Goal: Task Accomplishment & Management: Manage account settings

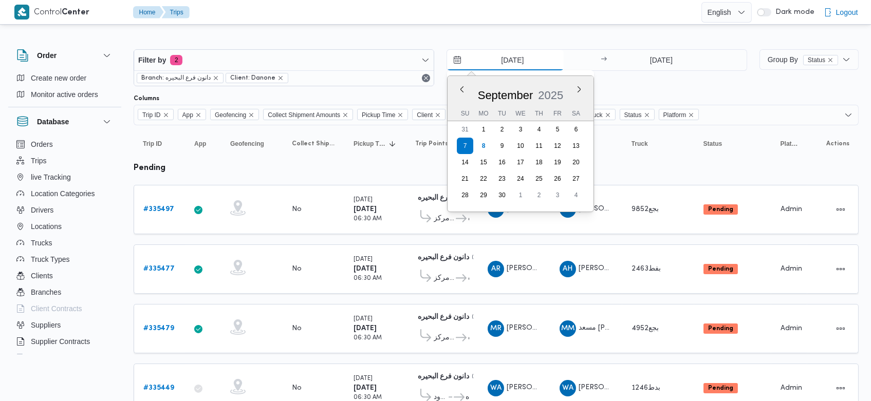
click at [492, 53] on input "[DATE]" at bounding box center [505, 60] width 117 height 21
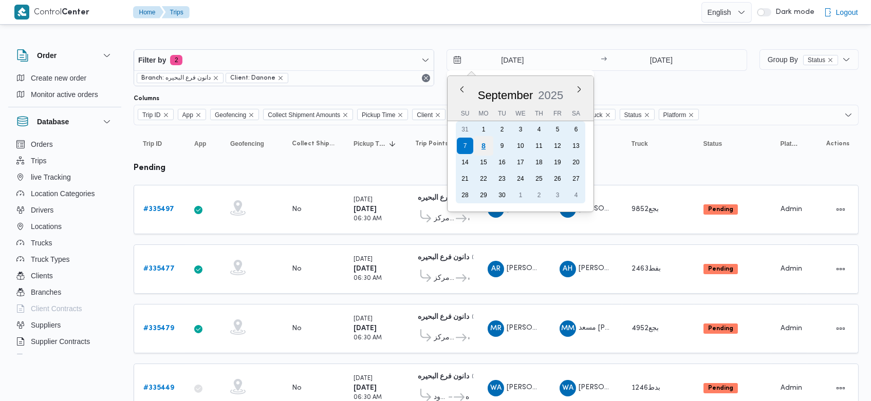
click at [481, 144] on div "8" at bounding box center [484, 146] width 20 height 20
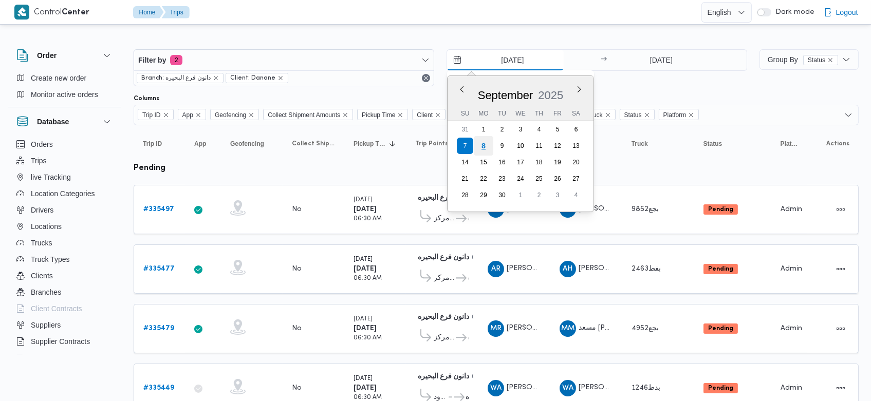
type input "[DATE]"
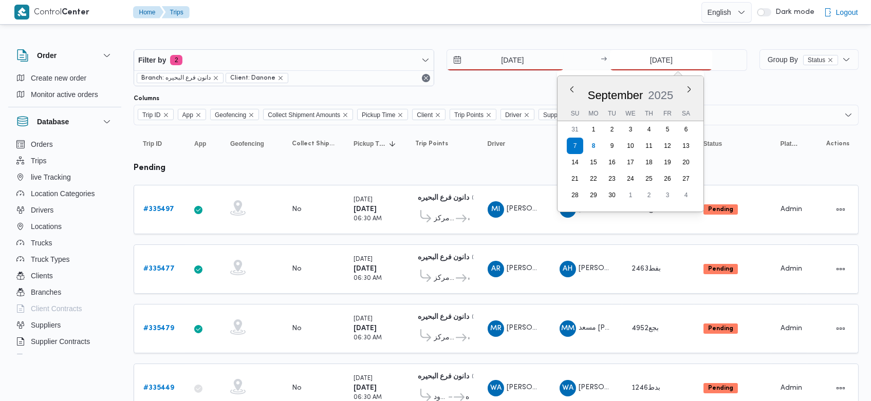
click at [645, 55] on input "7/9/2025" at bounding box center [661, 60] width 102 height 21
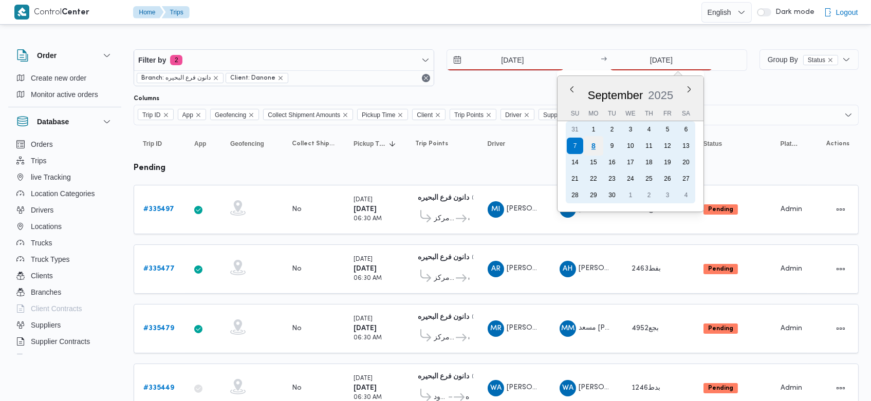
click at [595, 149] on div "8" at bounding box center [593, 146] width 20 height 20
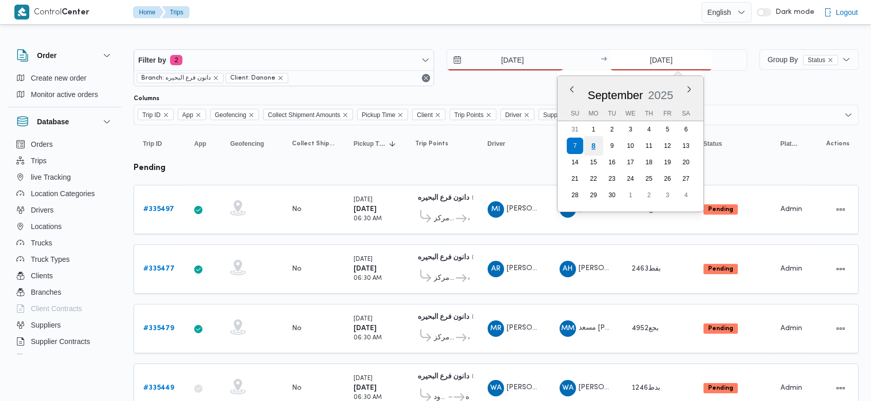
type input "[DATE]"
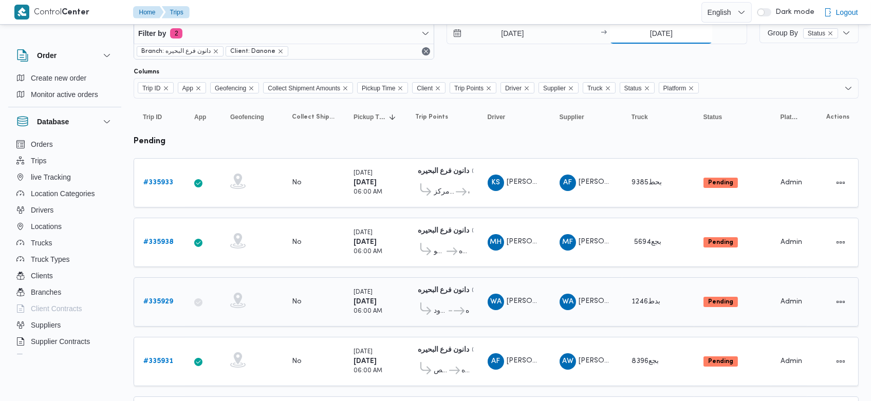
scroll to position [13, 0]
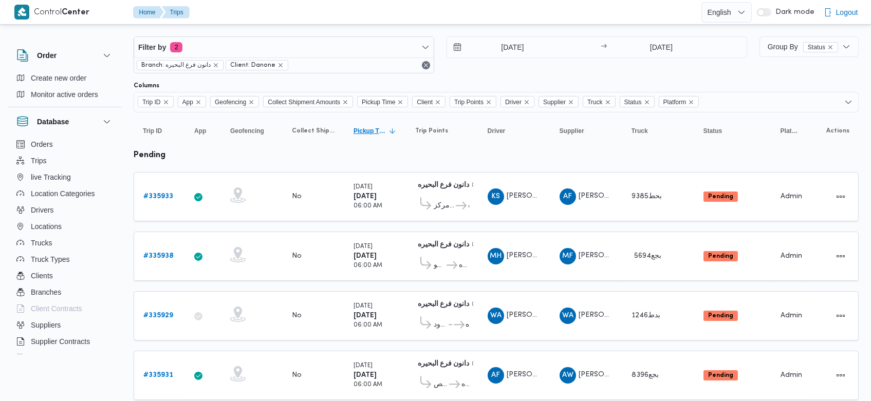
click at [389, 130] on icon "Sorted in descending order" at bounding box center [392, 131] width 8 height 8
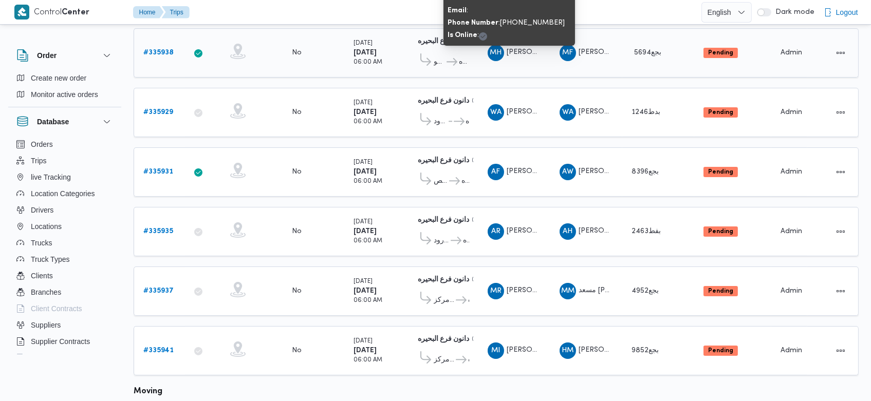
scroll to position [222, 0]
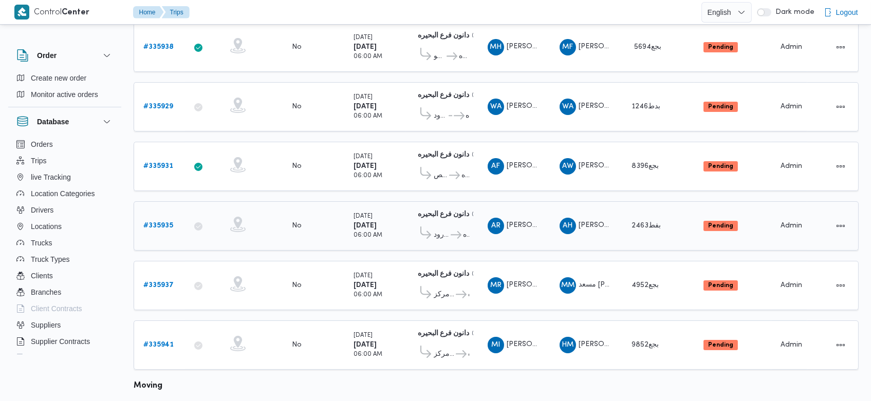
click at [168, 222] on b "# 335935" at bounding box center [158, 225] width 30 height 7
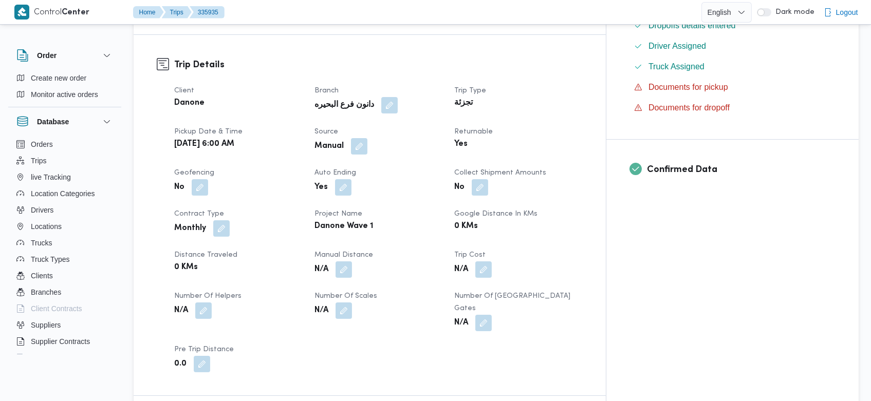
scroll to position [323, 0]
click at [367, 136] on button "button" at bounding box center [359, 144] width 16 height 16
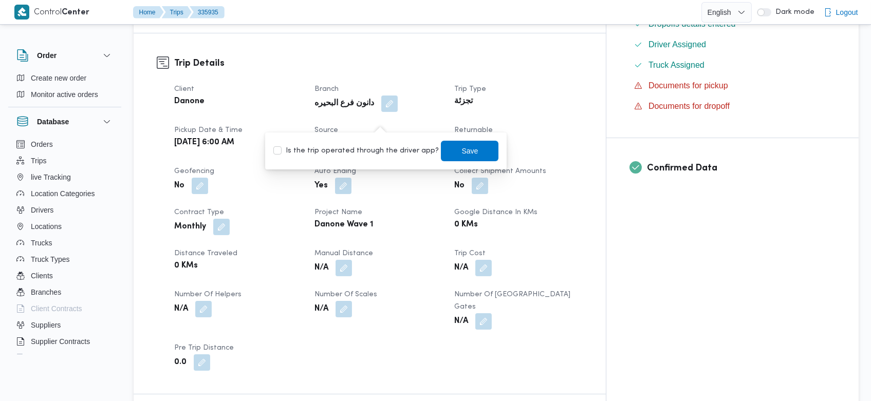
click at [389, 150] on label "Is the trip operated through the driver app?" at bounding box center [355, 151] width 165 height 12
checkbox input "true"
click at [462, 150] on span "Save" at bounding box center [470, 150] width 16 height 12
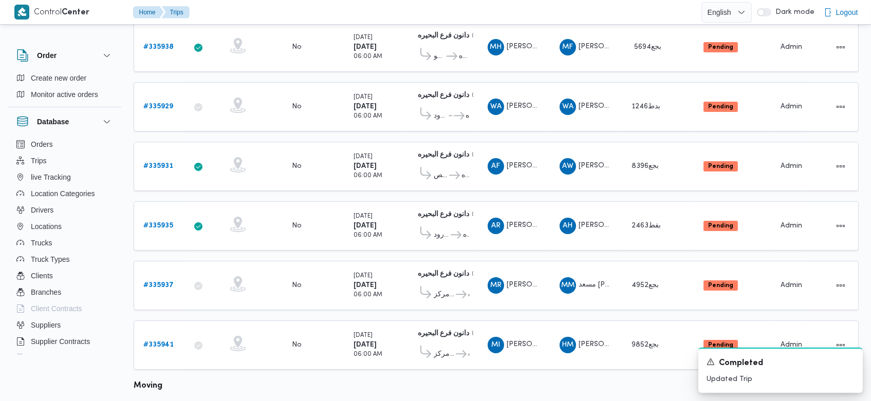
scroll to position [244, 0]
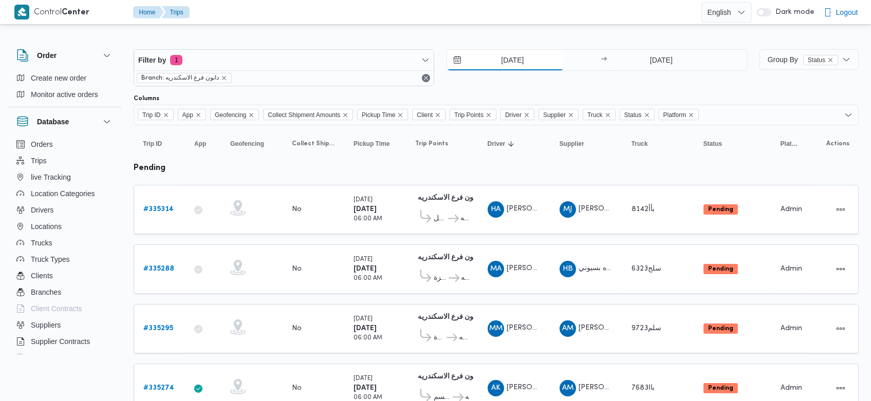
click at [497, 64] on input "7/9/2025" at bounding box center [505, 60] width 117 height 21
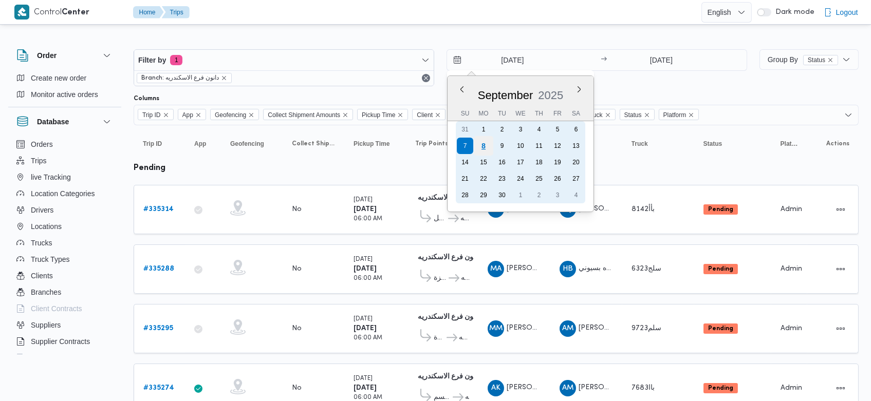
click at [487, 142] on div "8" at bounding box center [484, 146] width 20 height 20
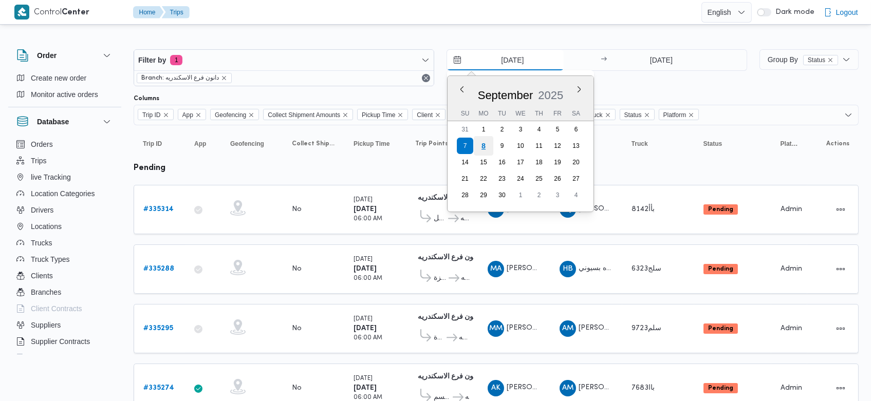
type input "[DATE]"
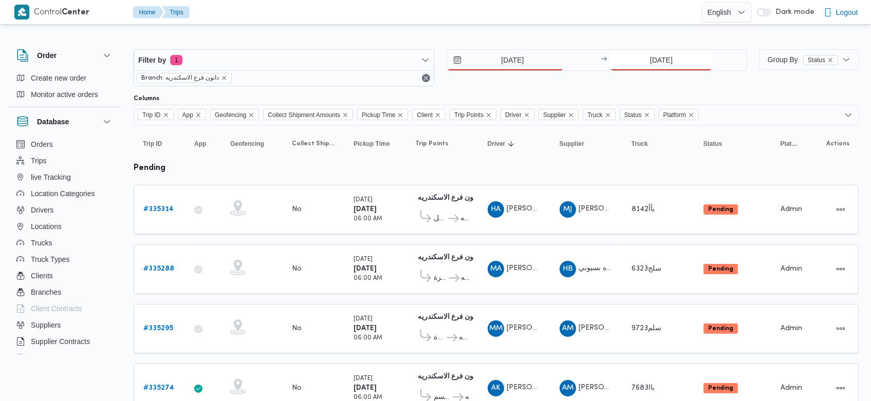
click at [639, 53] on input "7/9/2025" at bounding box center [661, 60] width 102 height 21
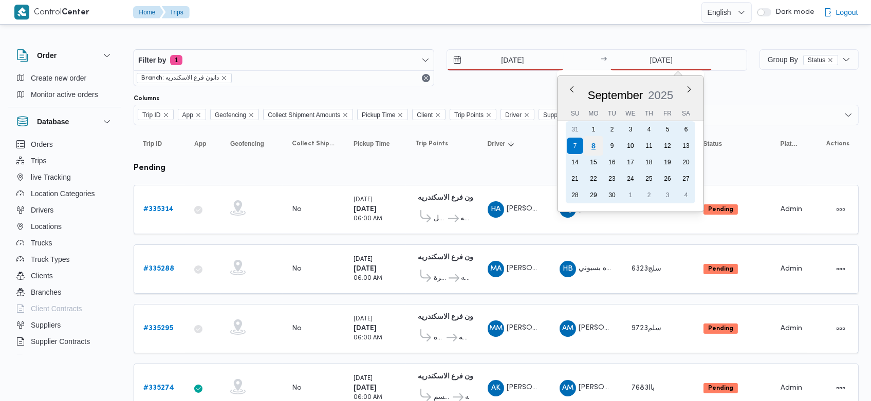
click at [596, 149] on div "8" at bounding box center [593, 146] width 20 height 20
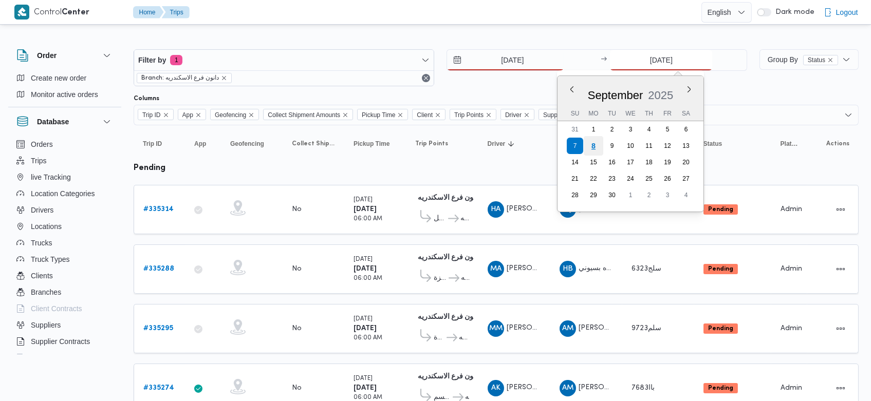
type input "[DATE]"
click at [538, 185] on td "Driver HA هاني ايهاب صبحي عبدالعزيز ابراهيم" at bounding box center [514, 209] width 72 height 49
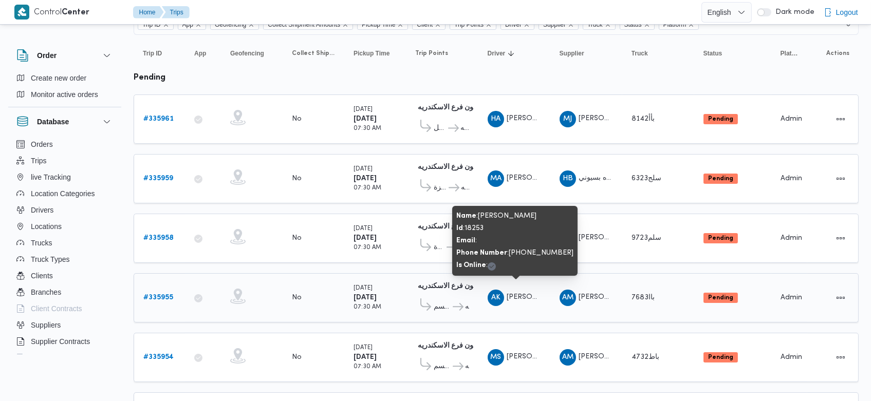
scroll to position [94, 0]
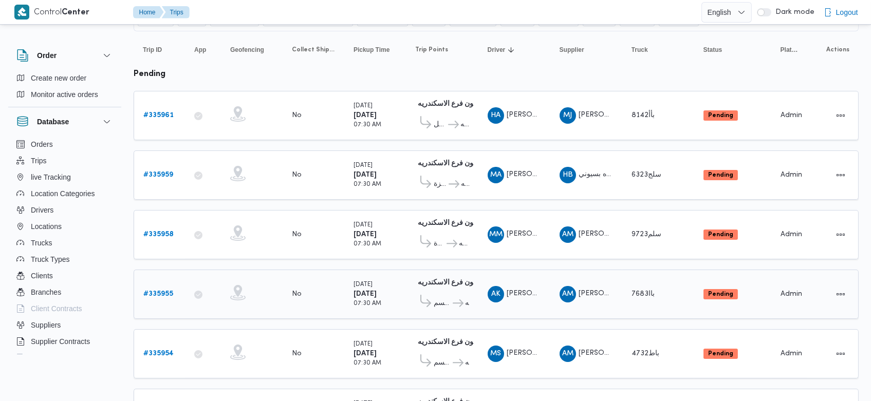
click at [160, 291] on b "# 335955" at bounding box center [158, 294] width 30 height 7
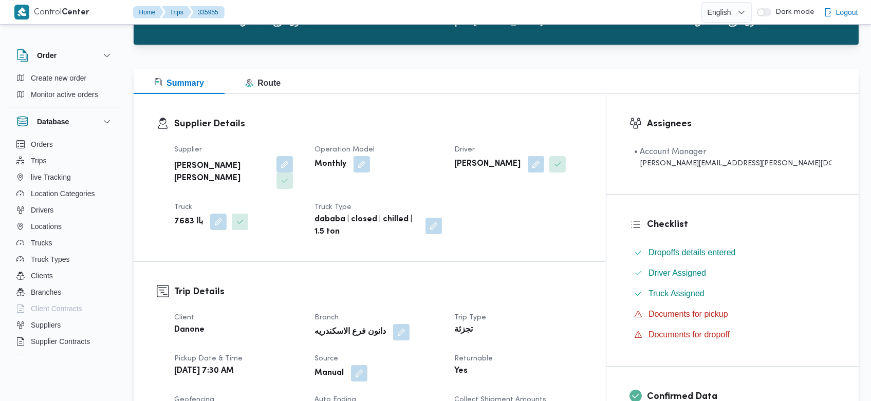
scroll to position [156, 0]
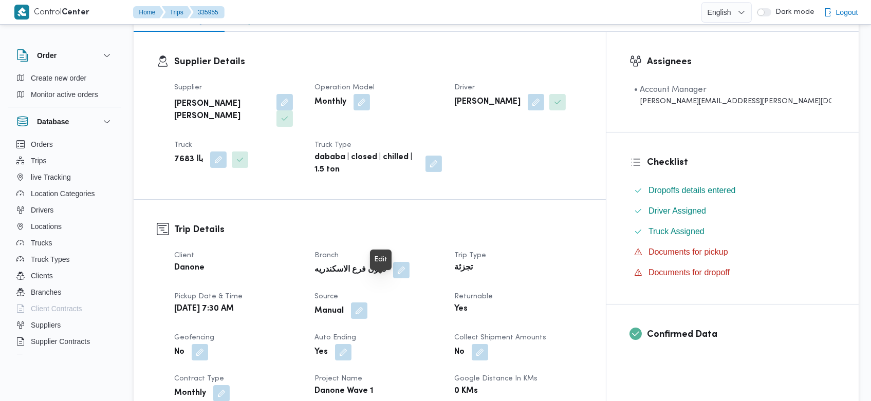
click at [367, 303] on button "button" at bounding box center [359, 311] width 16 height 16
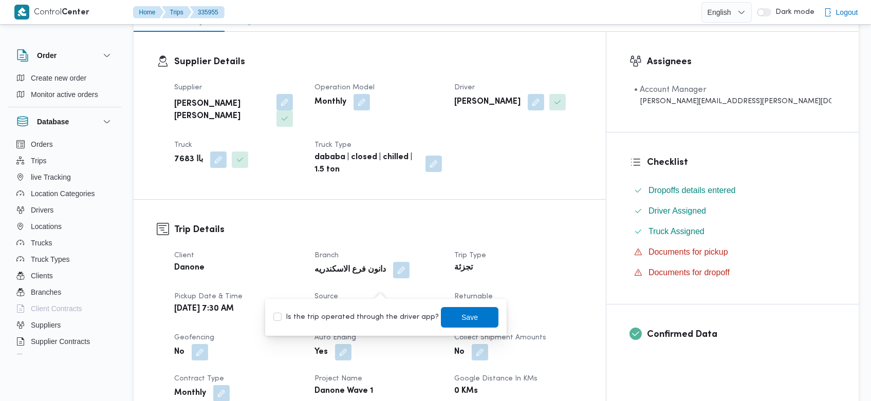
click at [382, 317] on label "Is the trip operated through the driver app?" at bounding box center [355, 317] width 165 height 12
checkbox input "true"
click at [462, 322] on span "Save" at bounding box center [470, 317] width 16 height 12
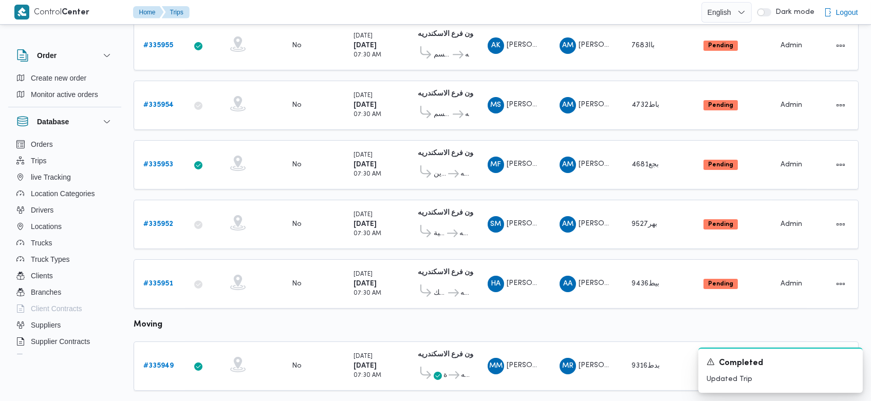
scroll to position [226, 0]
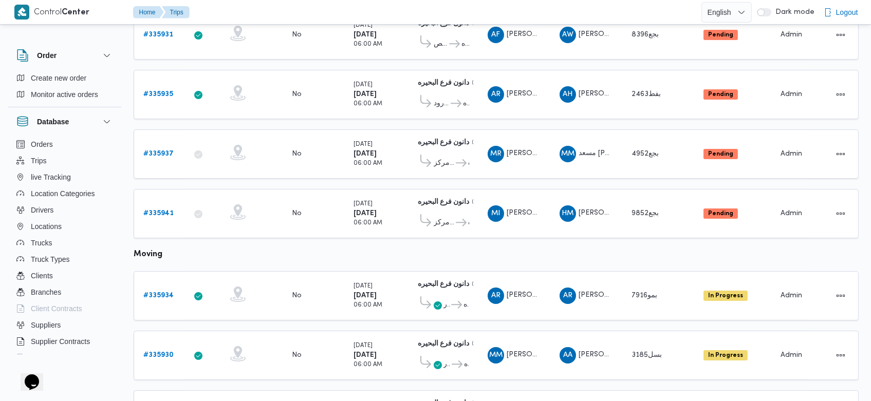
scroll to position [443, 0]
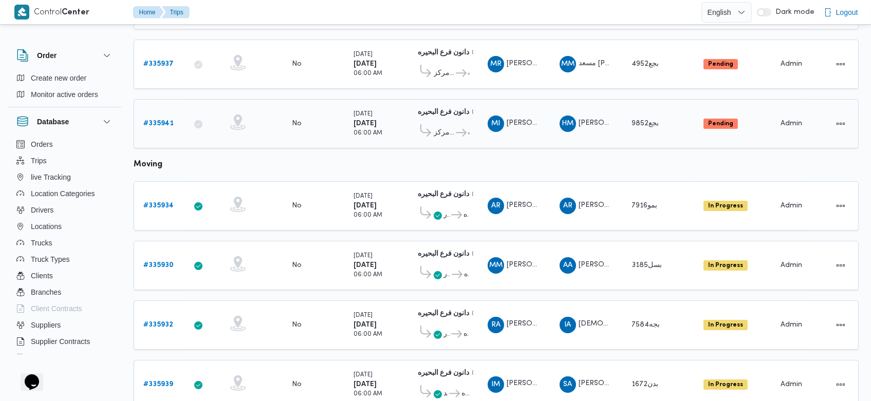
click at [155, 120] on b "# 335941" at bounding box center [158, 123] width 30 height 7
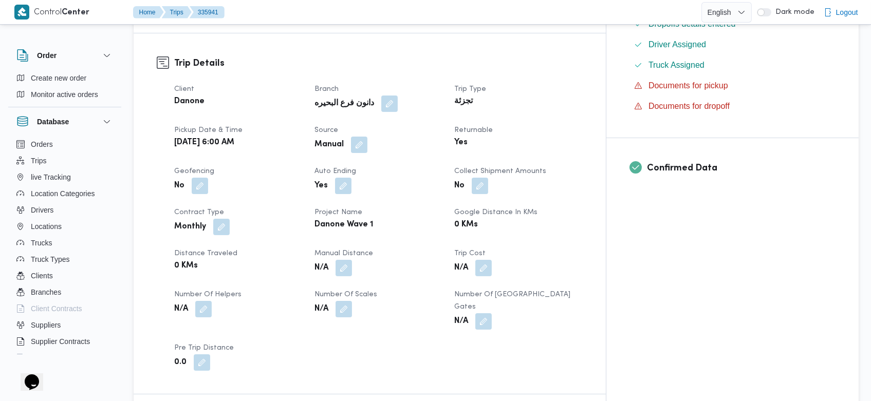
scroll to position [322, 0]
click at [367, 142] on button "button" at bounding box center [359, 145] width 16 height 16
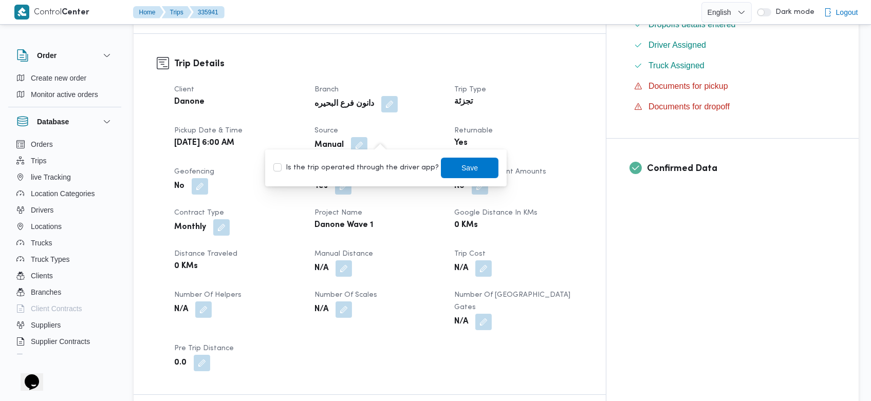
click at [365, 165] on label "Is the trip operated through the driver app?" at bounding box center [355, 168] width 165 height 12
checkbox input "true"
click at [463, 165] on span "Save" at bounding box center [470, 167] width 16 height 12
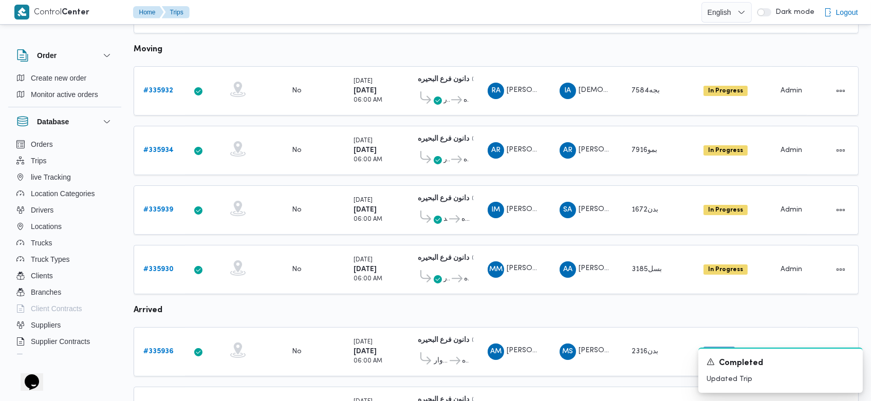
scroll to position [609, 0]
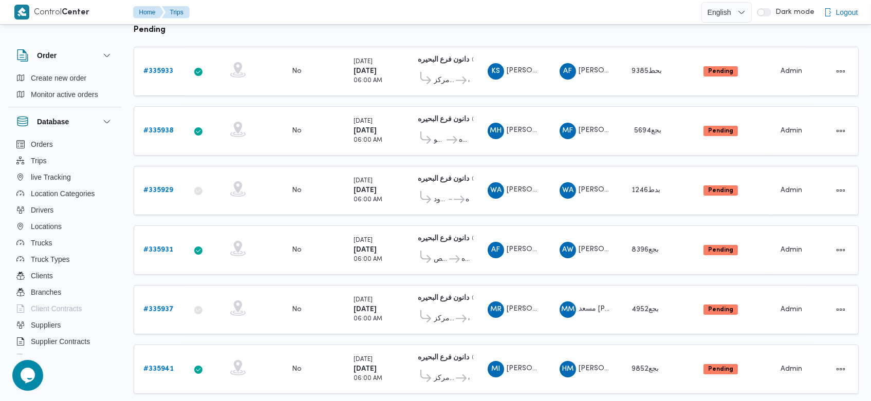
scroll to position [140, 0]
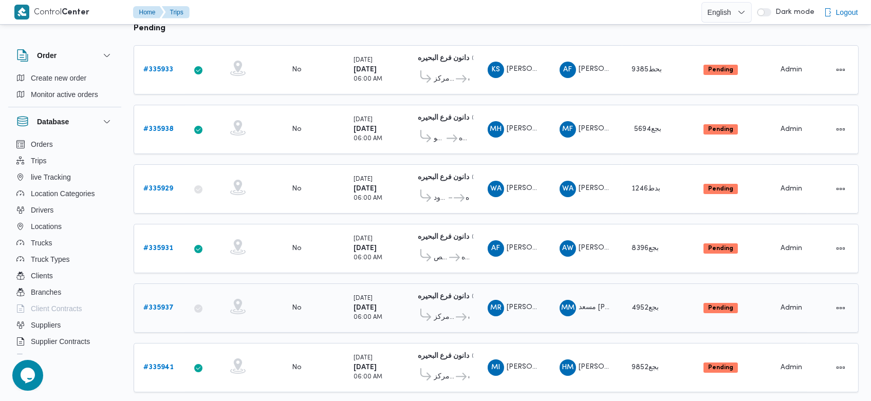
click at [162, 305] on b "# 335937" at bounding box center [158, 308] width 30 height 7
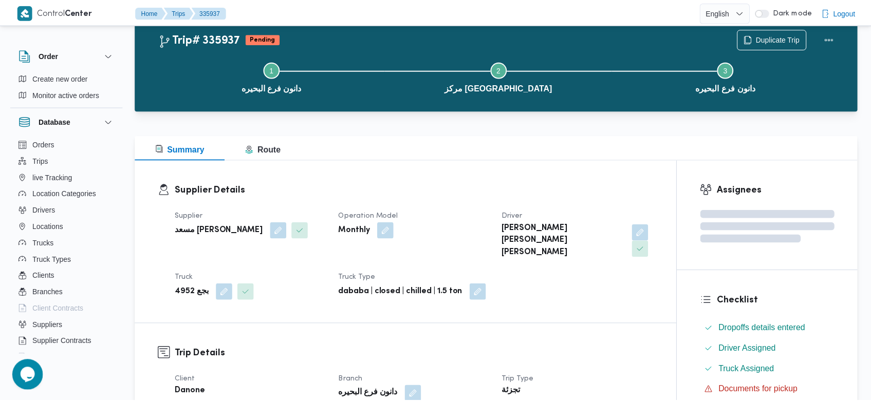
scroll to position [140, 0]
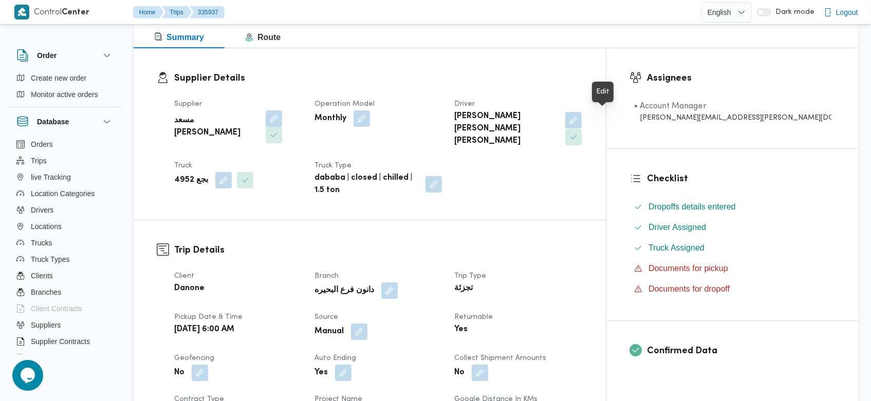
click at [581, 122] on button "button" at bounding box center [573, 120] width 16 height 16
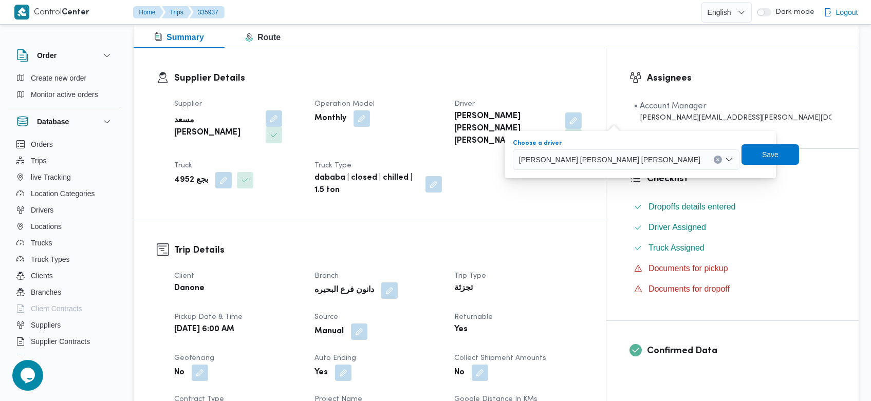
click at [716, 158] on icon "Clear input" at bounding box center [717, 159] width 3 height 3
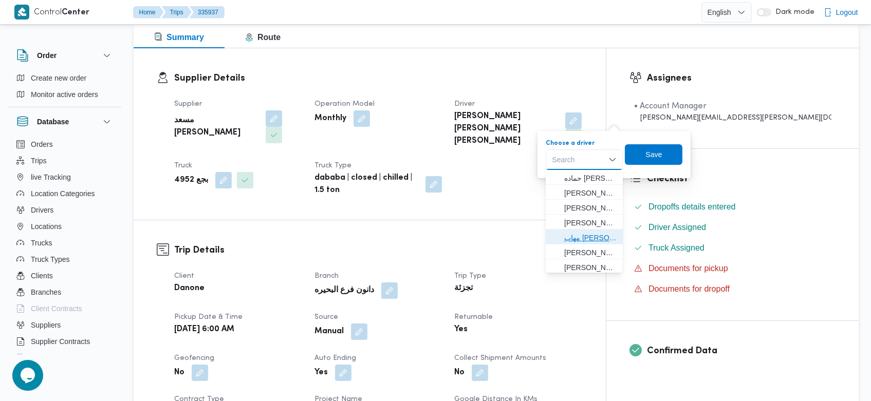
click at [587, 237] on span "مهاب السيد شحاته المسيري" at bounding box center [590, 238] width 52 height 12
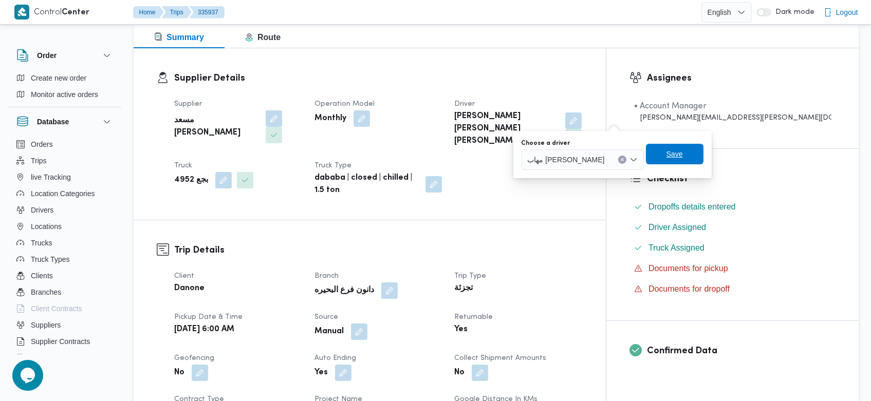
click at [676, 154] on span "Save" at bounding box center [674, 154] width 16 height 12
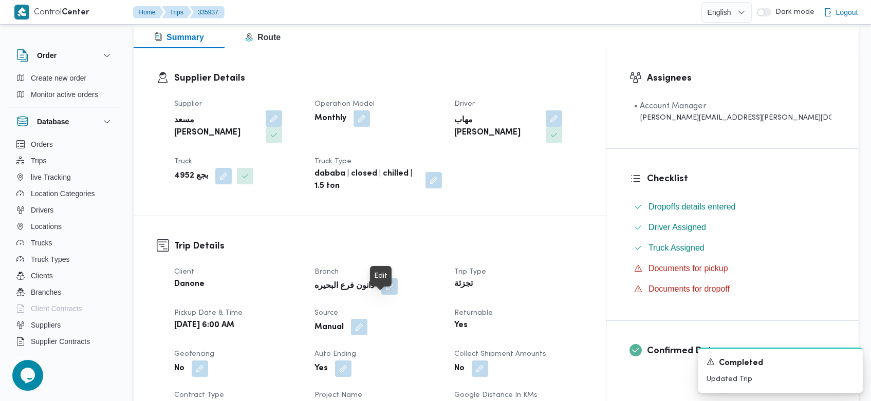
click at [367, 319] on button "button" at bounding box center [359, 327] width 16 height 16
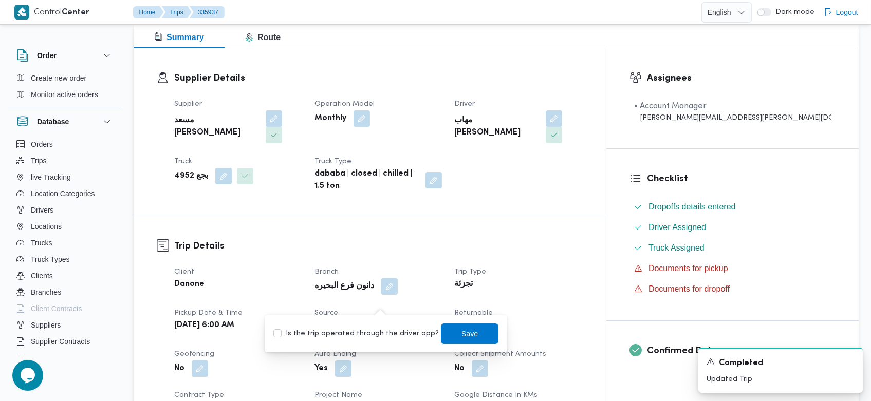
click at [361, 332] on label "Is the trip operated through the driver app?" at bounding box center [355, 334] width 165 height 12
checkbox input "true"
click at [462, 331] on span "Save" at bounding box center [470, 333] width 16 height 12
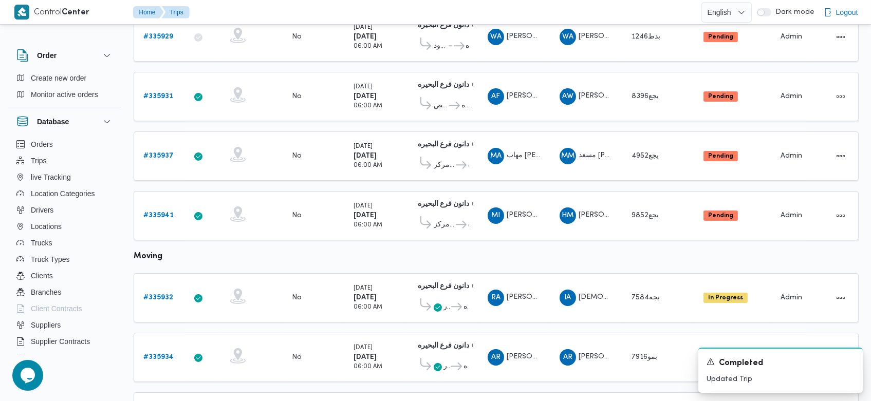
scroll to position [292, 0]
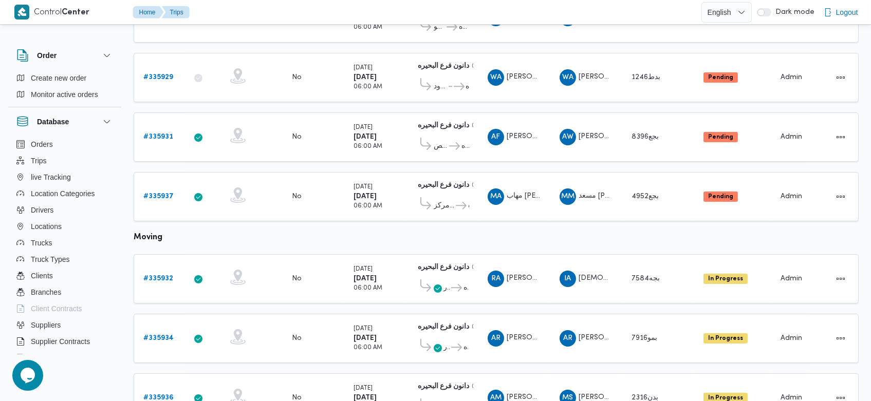
scroll to position [251, 0]
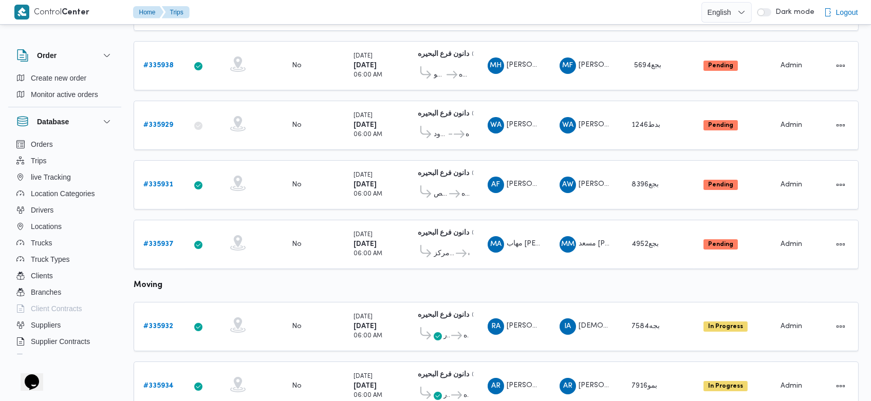
scroll to position [209, 0]
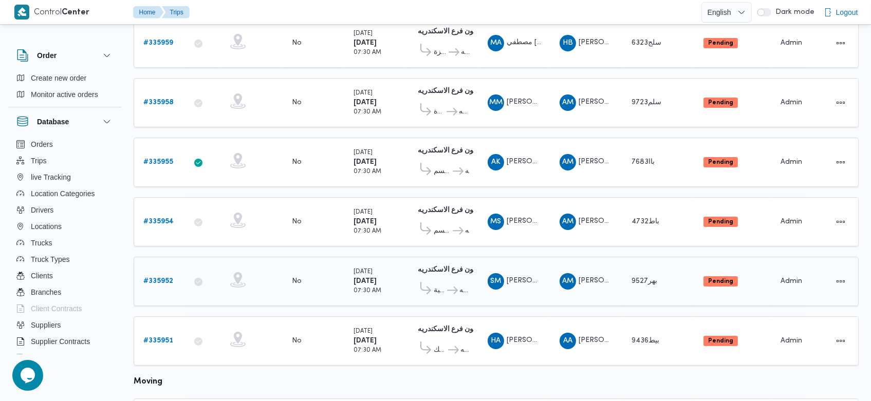
click at [164, 278] on b "# 335952" at bounding box center [158, 281] width 30 height 7
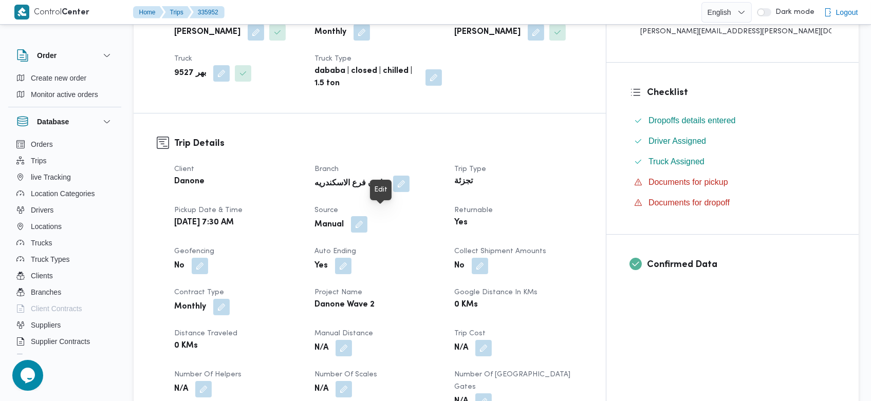
click at [367, 220] on button "button" at bounding box center [359, 224] width 16 height 16
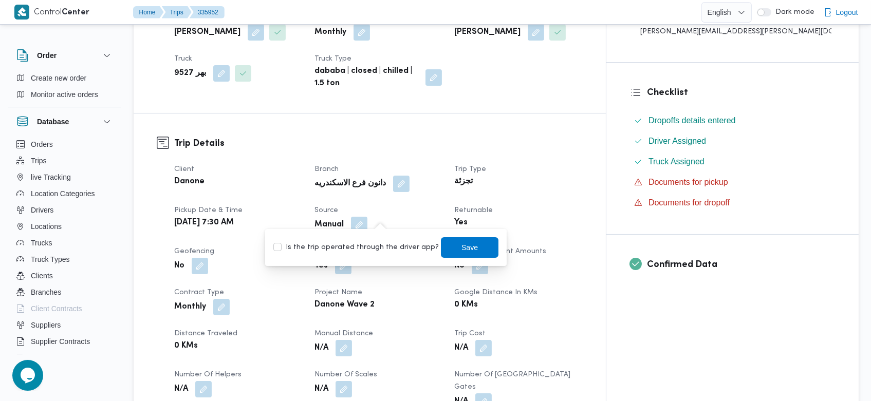
click at [356, 250] on label "Is the trip operated through the driver app?" at bounding box center [355, 247] width 165 height 12
checkbox input "true"
click at [455, 237] on span "Save" at bounding box center [470, 247] width 58 height 21
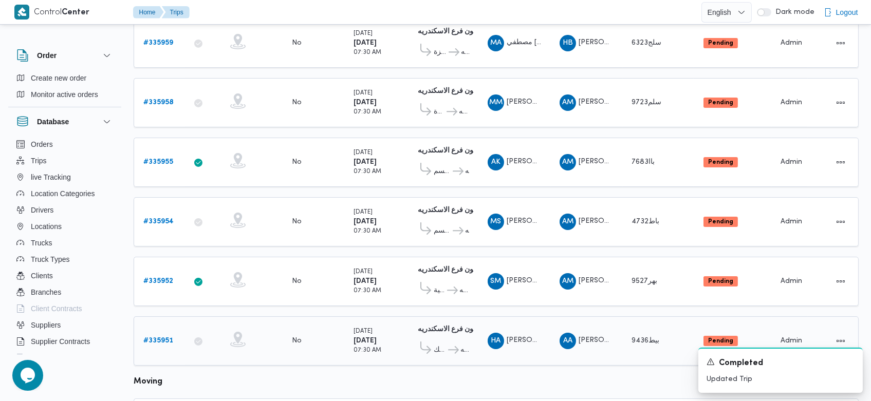
click at [166, 337] on b "# 335951" at bounding box center [158, 340] width 30 height 7
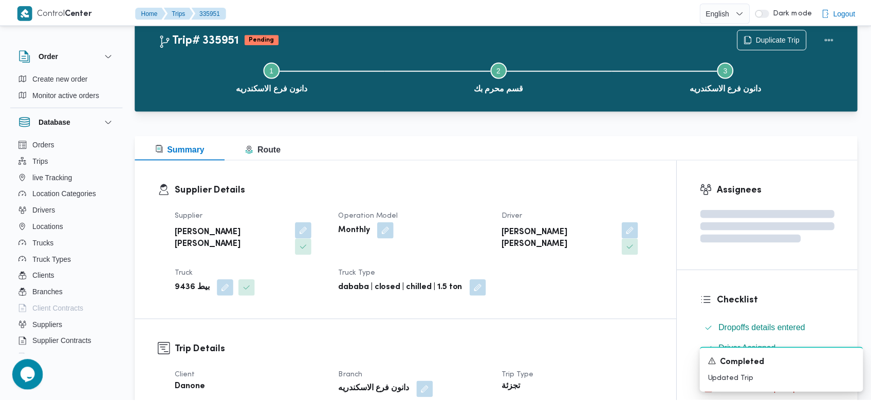
scroll to position [226, 0]
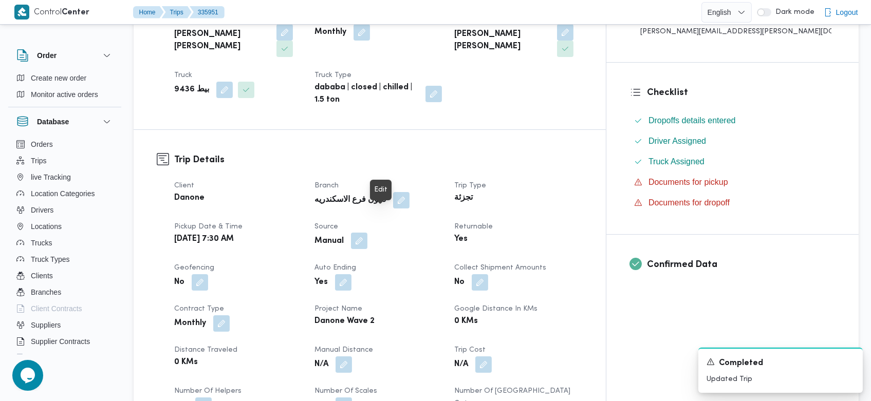
click at [367, 233] on button "button" at bounding box center [359, 241] width 16 height 16
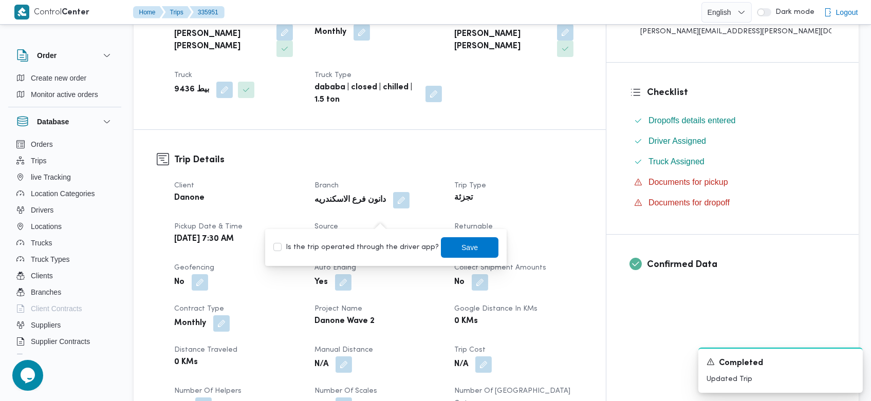
click at [373, 250] on label "Is the trip operated through the driver app?" at bounding box center [355, 247] width 165 height 12
checkbox input "true"
click at [462, 246] on span "Save" at bounding box center [470, 247] width 16 height 12
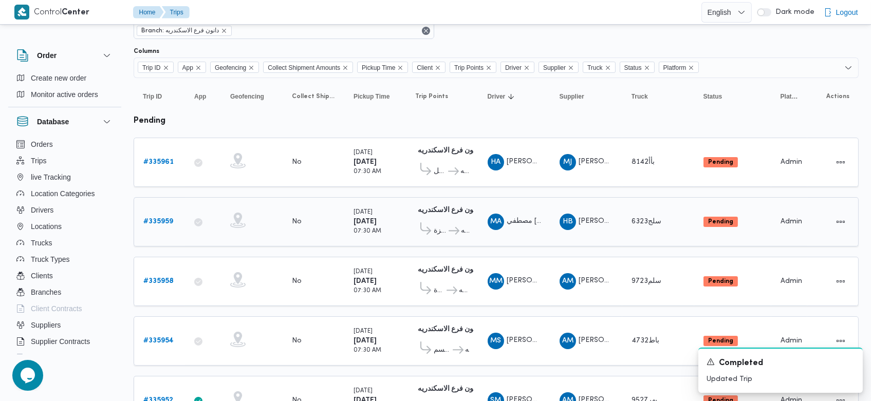
scroll to position [48, 0]
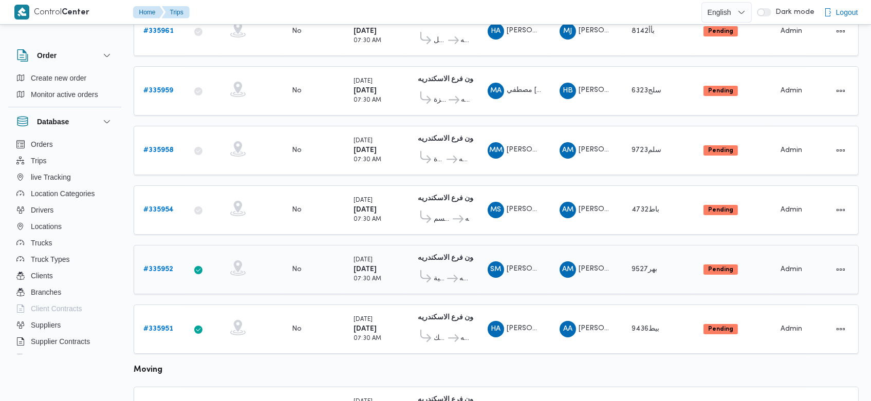
scroll to position [76, 0]
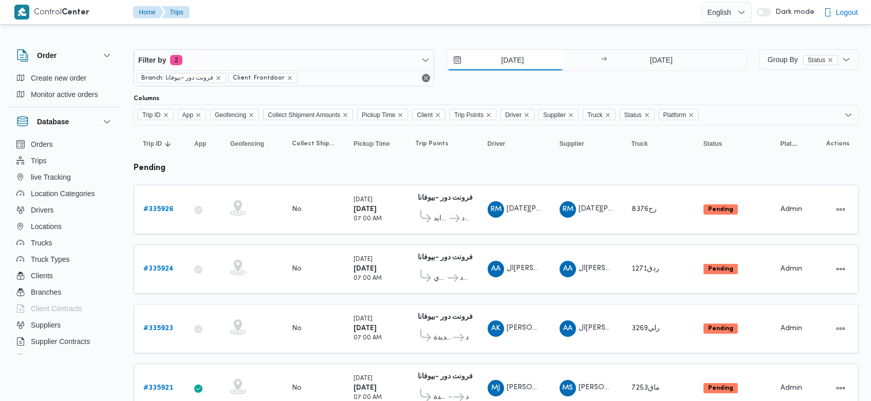
click at [496, 52] on input "7/9/2025" at bounding box center [505, 60] width 117 height 21
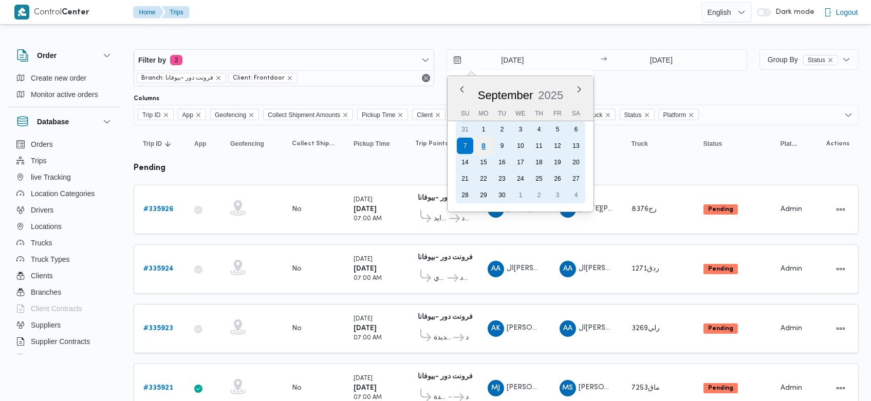
click at [482, 143] on div "8" at bounding box center [484, 146] width 20 height 20
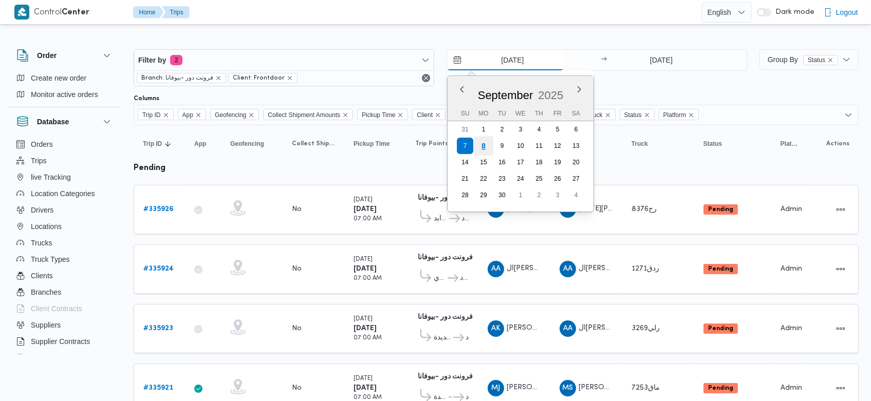
type input "[DATE]"
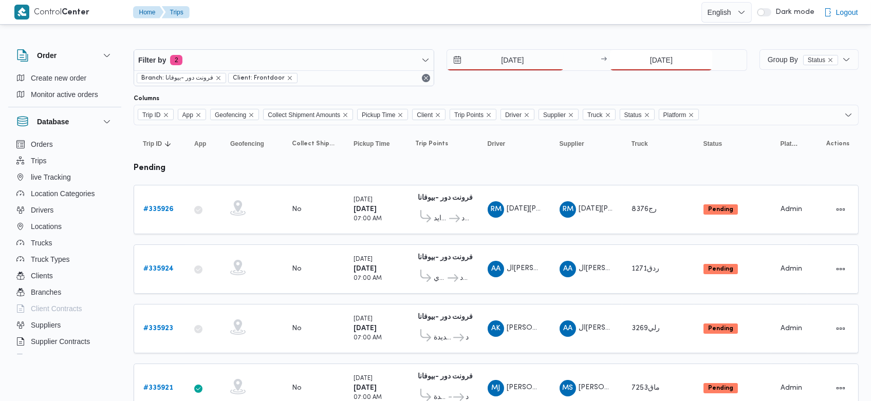
click at [643, 60] on input "7/9/2025" at bounding box center [661, 60] width 102 height 21
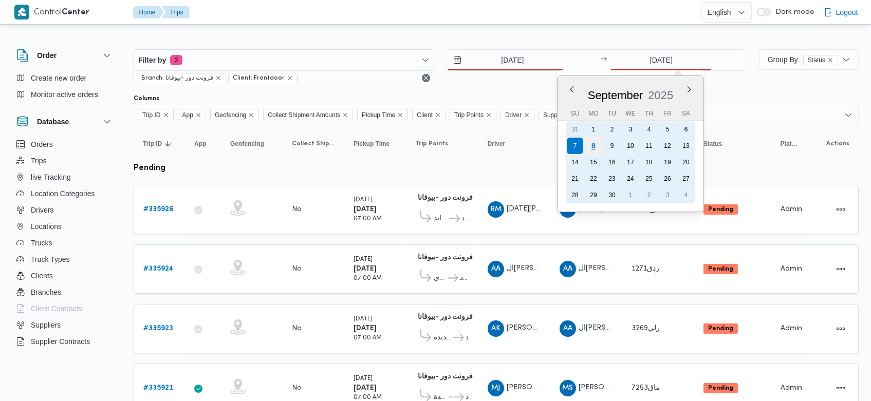
click at [599, 150] on div "8" at bounding box center [593, 146] width 20 height 20
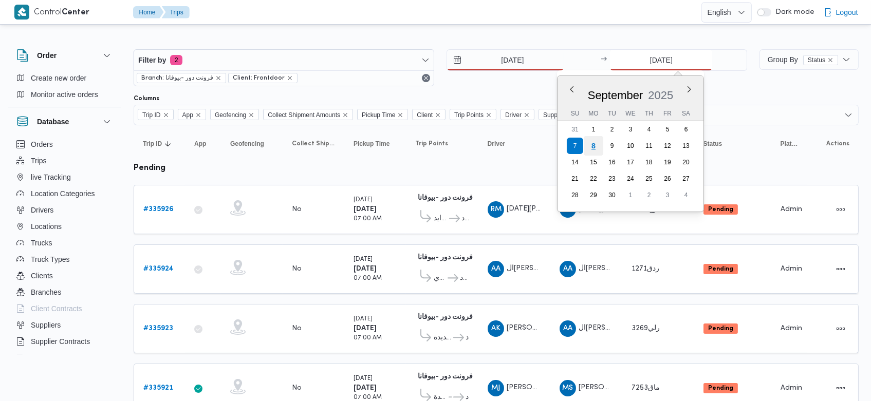
type input "[DATE]"
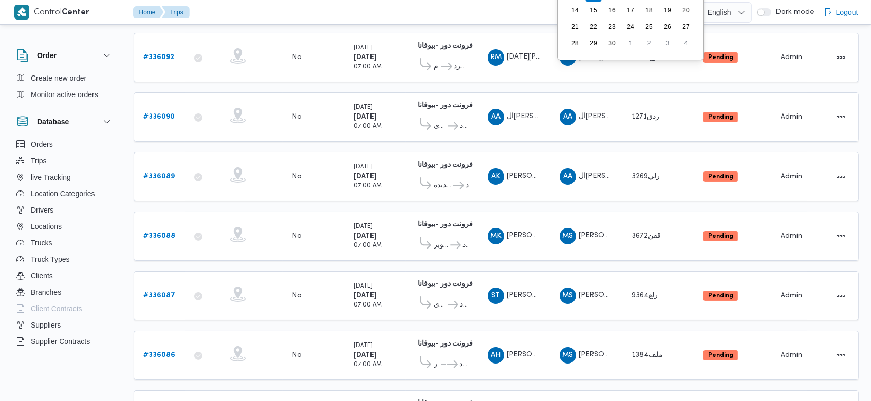
scroll to position [216, 0]
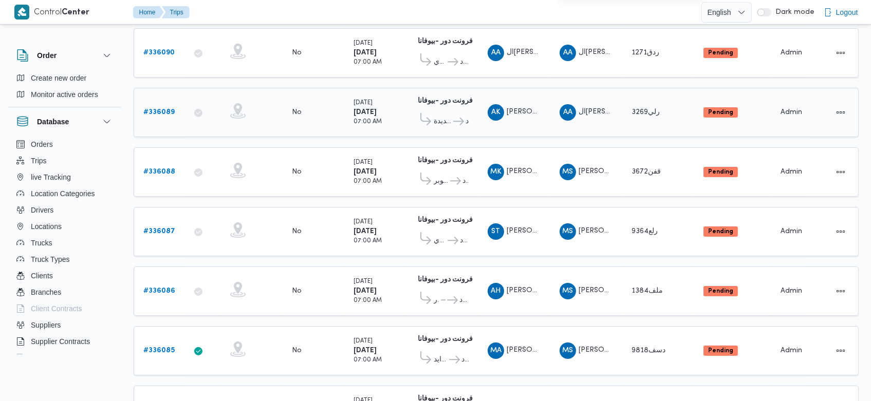
click at [172, 102] on div "# 336089" at bounding box center [159, 112] width 41 height 21
click at [165, 109] on b "# 336089" at bounding box center [158, 112] width 31 height 7
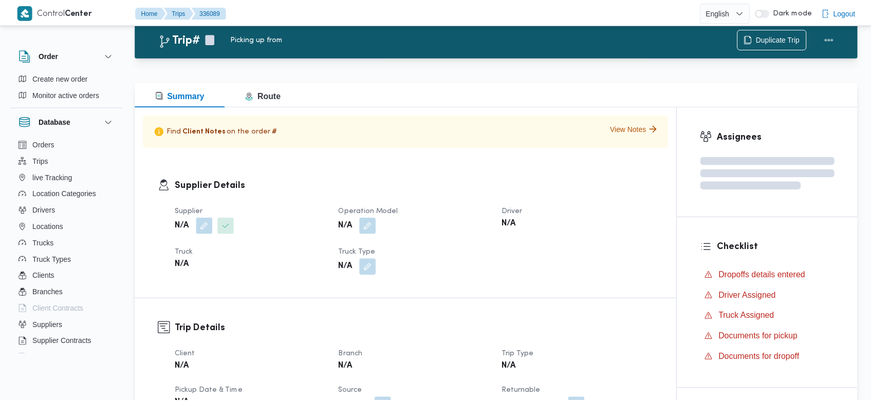
scroll to position [216, 0]
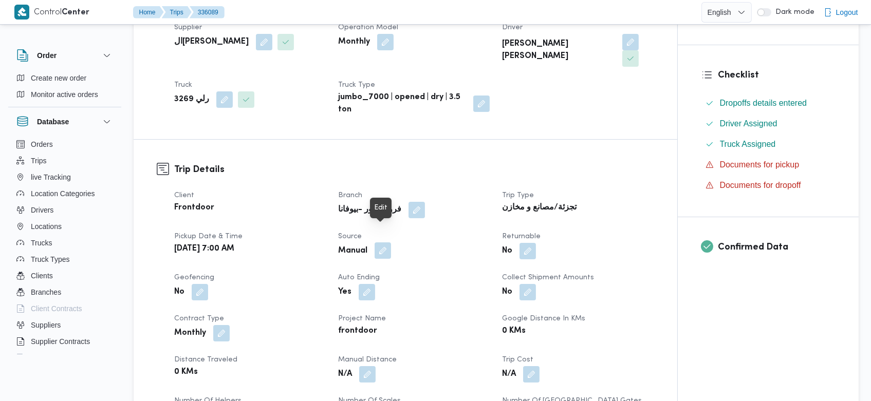
click at [380, 242] on button "button" at bounding box center [382, 250] width 16 height 16
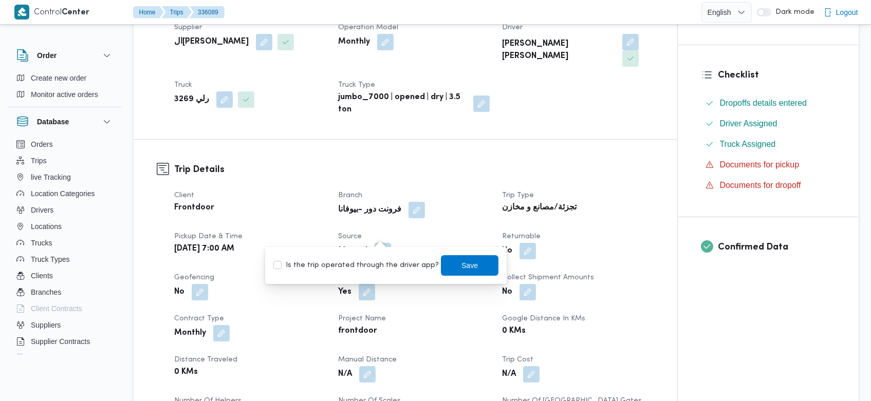
click at [376, 265] on label "Is the trip operated through the driver app?" at bounding box center [355, 265] width 165 height 12
checkbox input "true"
click at [441, 266] on span "Save" at bounding box center [470, 265] width 58 height 21
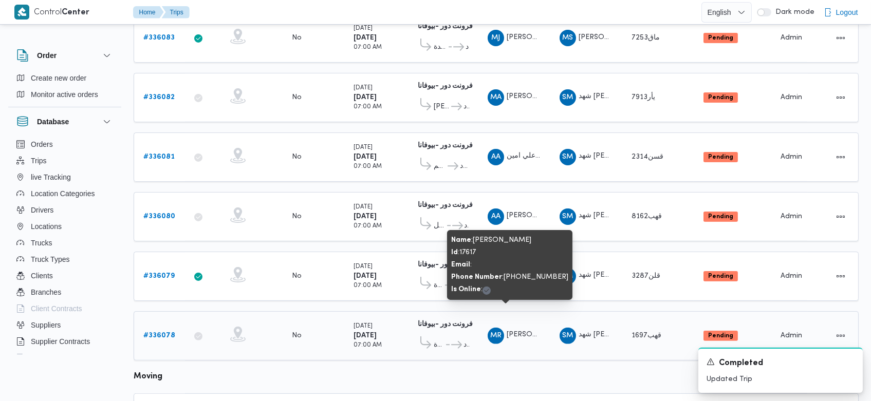
scroll to position [703, 0]
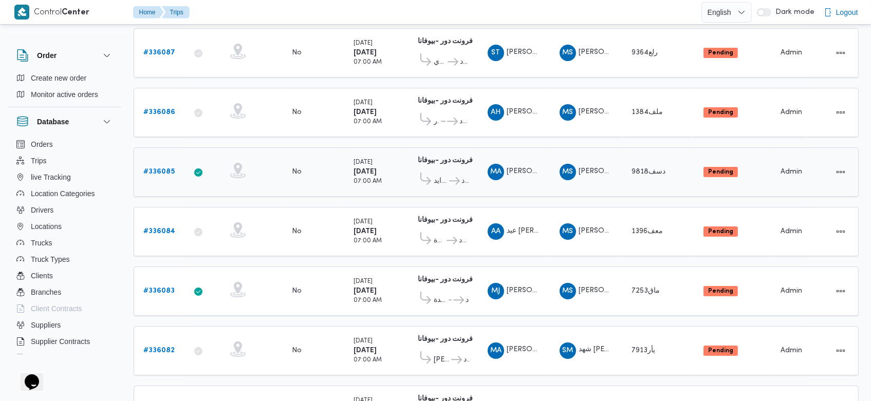
scroll to position [367, 0]
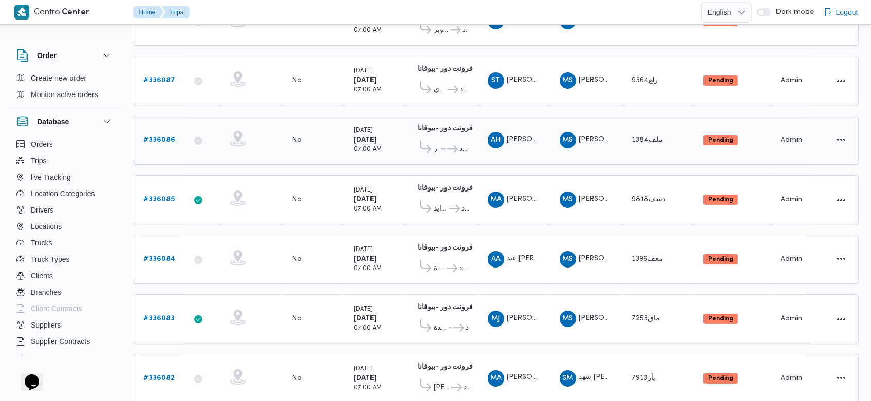
click at [168, 137] on b "# 336086" at bounding box center [159, 140] width 32 height 7
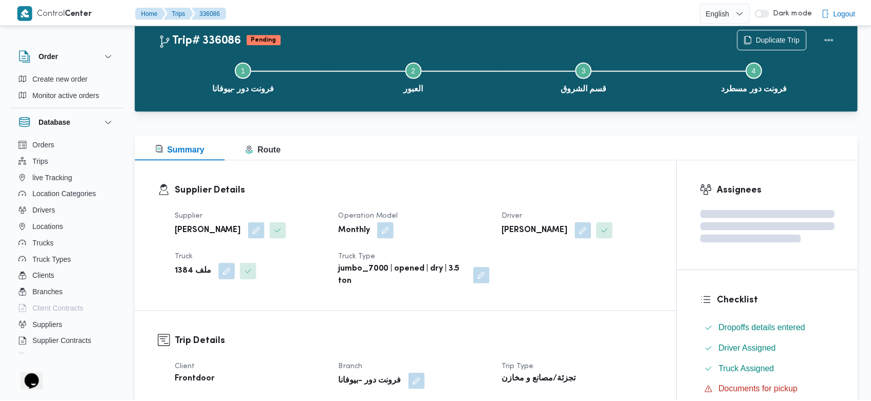
scroll to position [367, 0]
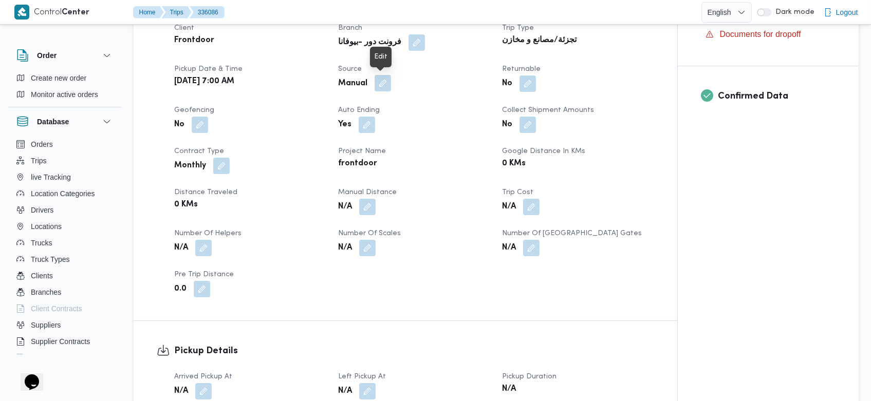
click at [376, 81] on button "button" at bounding box center [382, 83] width 16 height 16
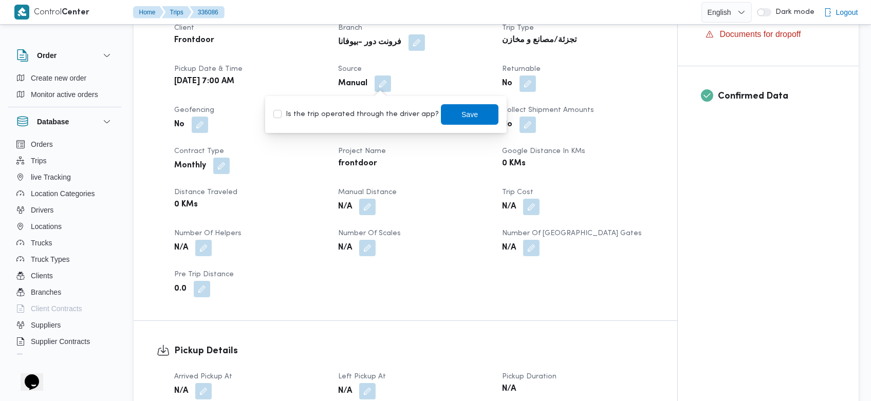
click at [373, 112] on label "Is the trip operated through the driver app?" at bounding box center [355, 114] width 165 height 12
checkbox input "true"
click at [448, 119] on span "Save" at bounding box center [470, 114] width 58 height 21
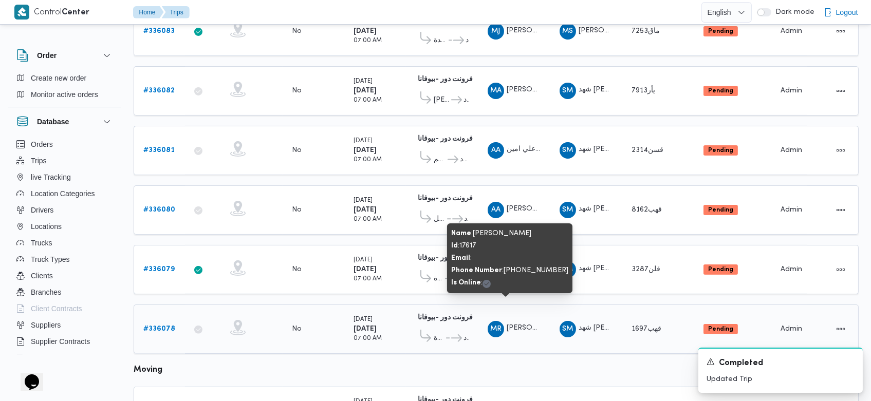
scroll to position [703, 0]
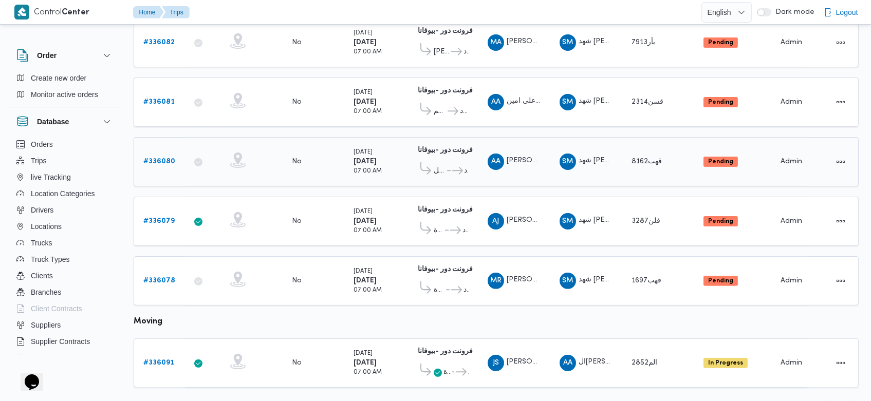
click at [161, 158] on b "# 336080" at bounding box center [159, 161] width 32 height 7
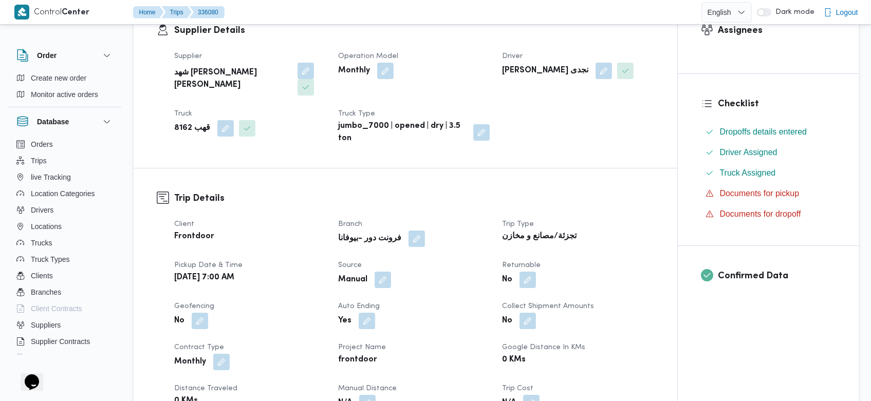
scroll to position [191, 0]
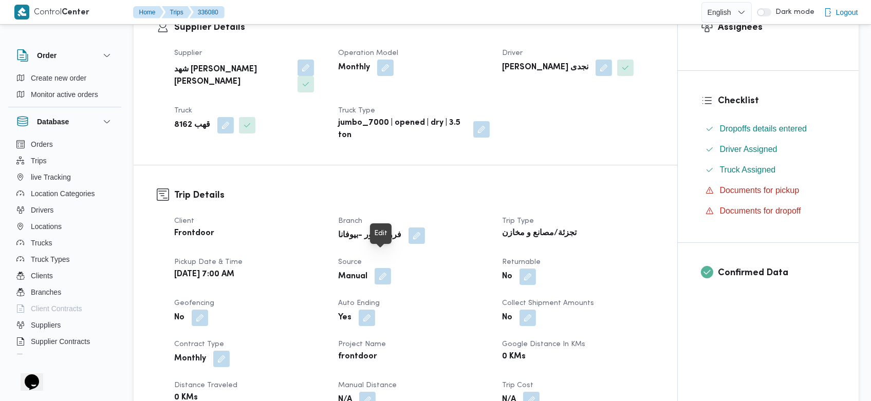
click at [383, 268] on button "button" at bounding box center [382, 276] width 16 height 16
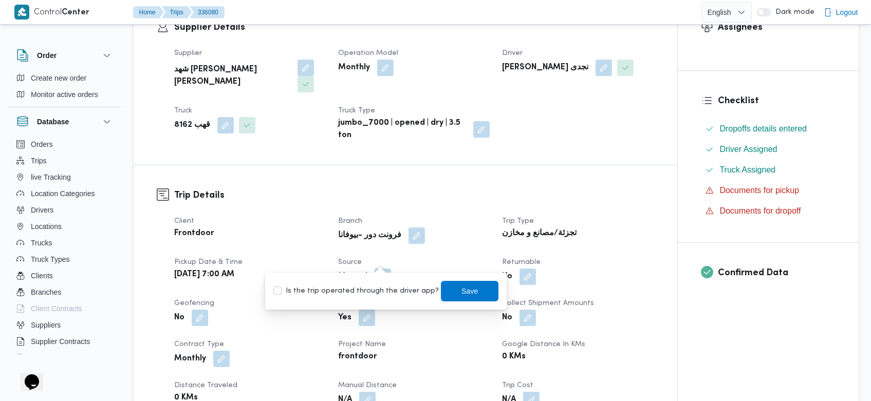
click at [357, 286] on label "Is the trip operated through the driver app?" at bounding box center [355, 291] width 165 height 12
checkbox input "true"
click at [444, 289] on span "Save" at bounding box center [470, 290] width 58 height 21
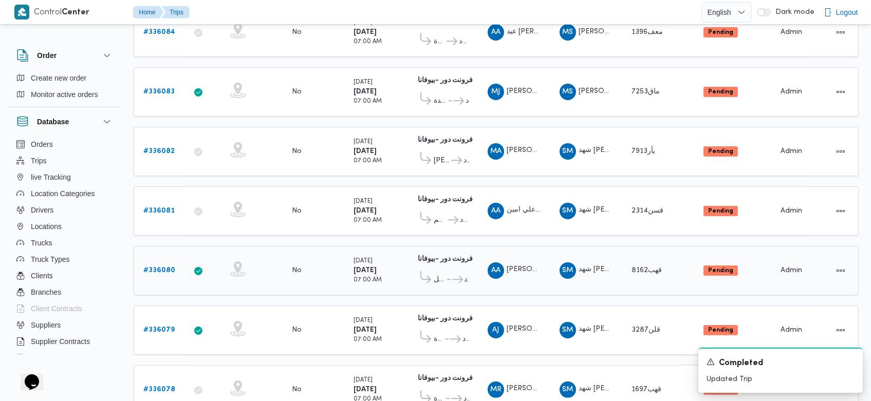
scroll to position [678, 0]
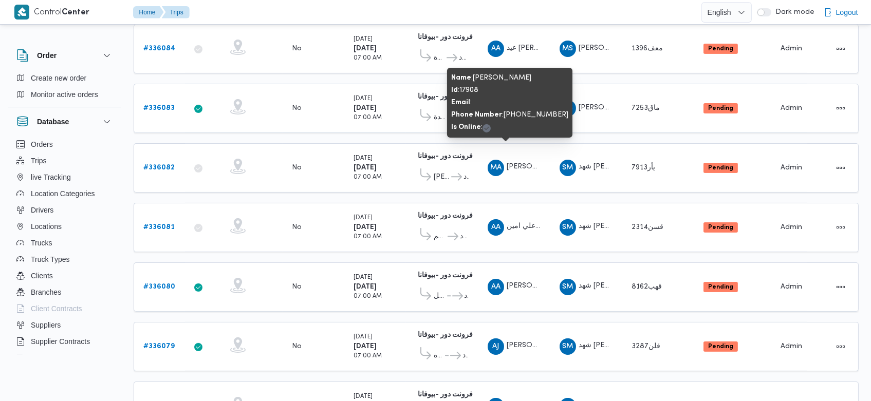
scroll to position [703, 0]
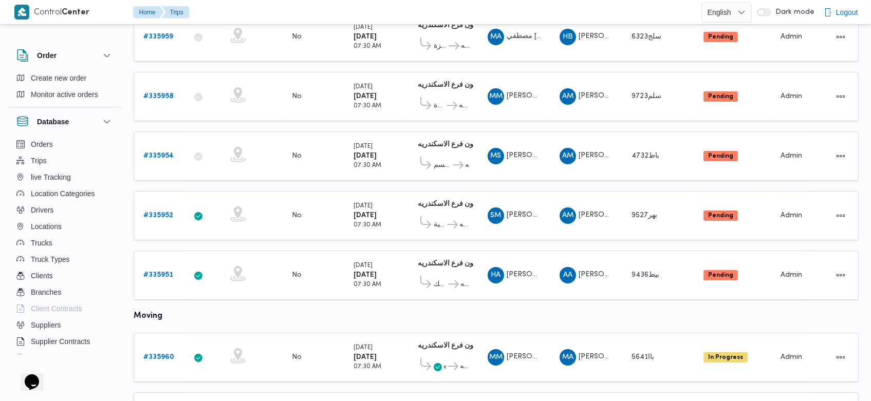
scroll to position [609, 0]
